Goal: Task Accomplishment & Management: Manage account settings

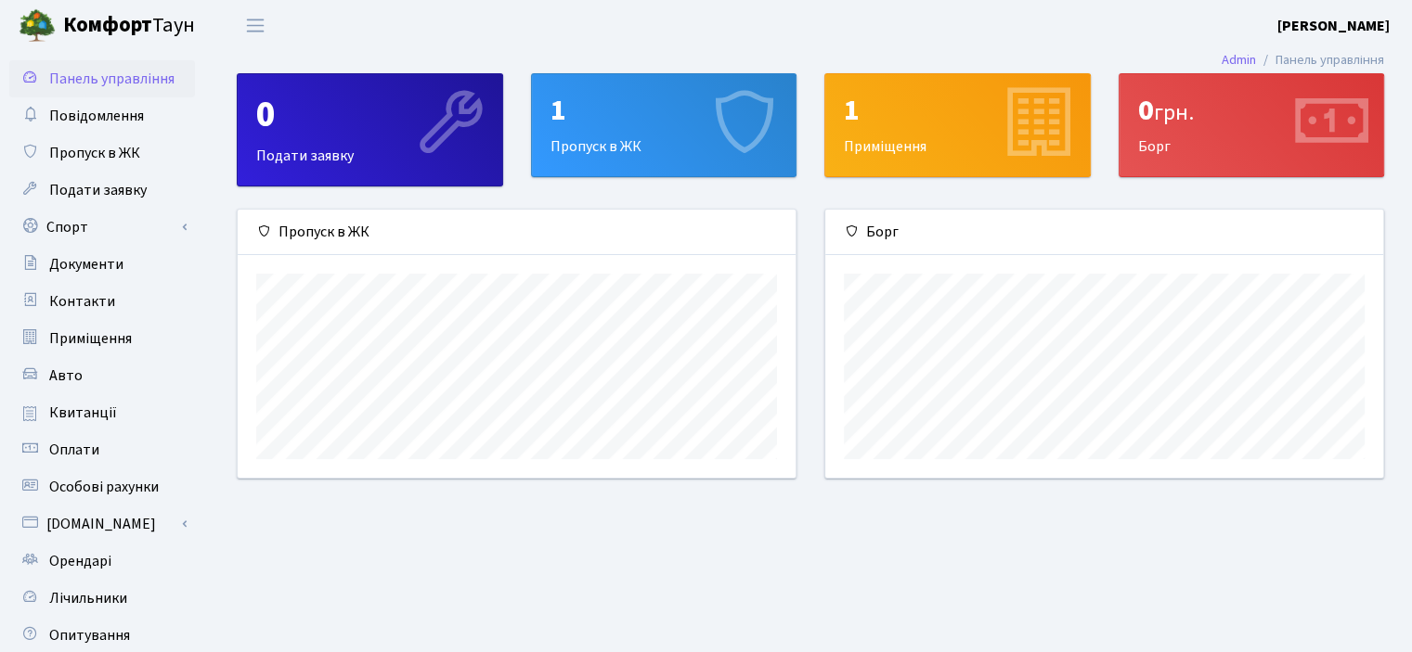
scroll to position [267, 558]
click at [108, 160] on span "Пропуск в ЖК" at bounding box center [94, 153] width 91 height 20
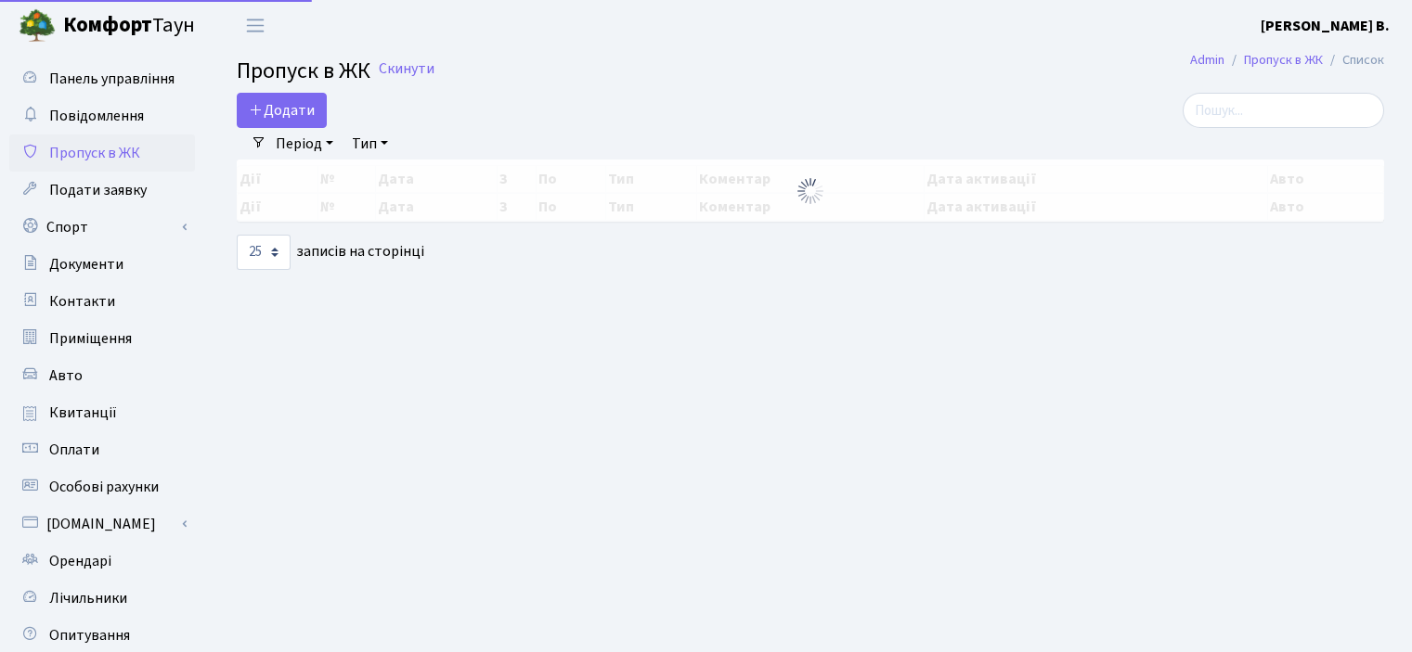
select select "25"
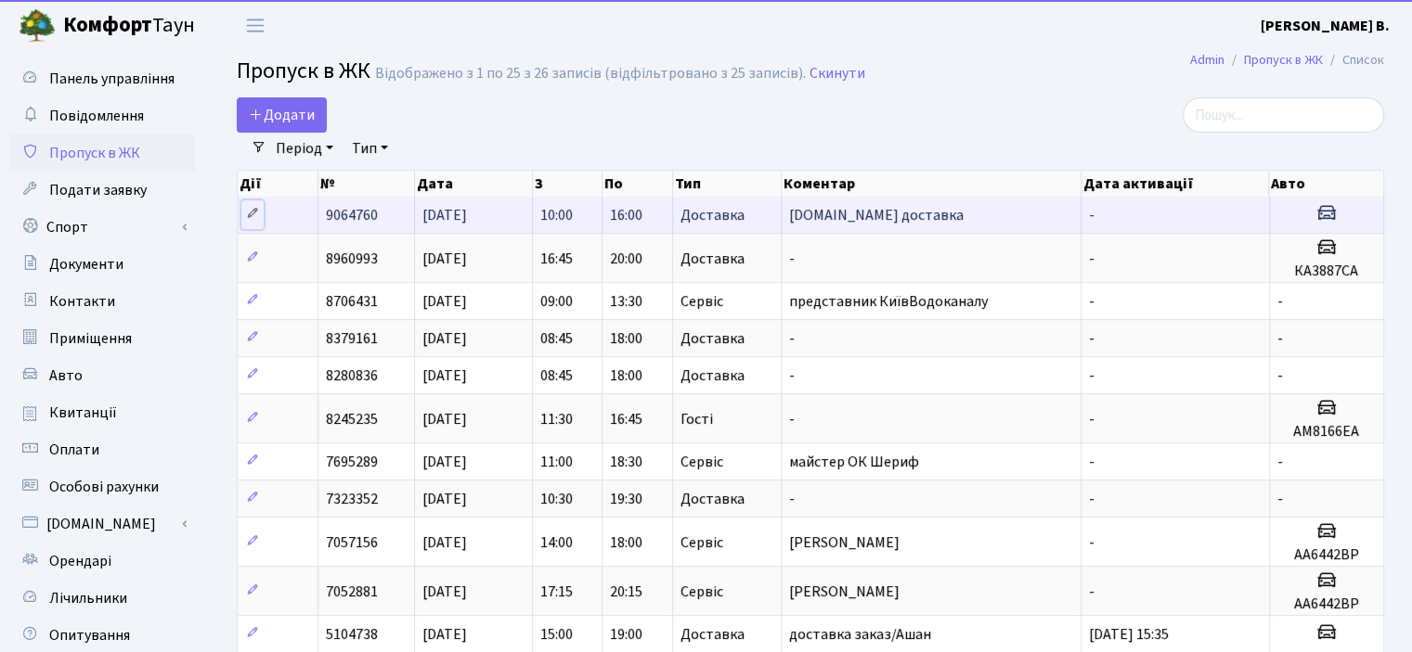
click at [248, 211] on icon at bounding box center [252, 213] width 13 height 13
